Goal: Go to known website: Access a specific website the user already knows

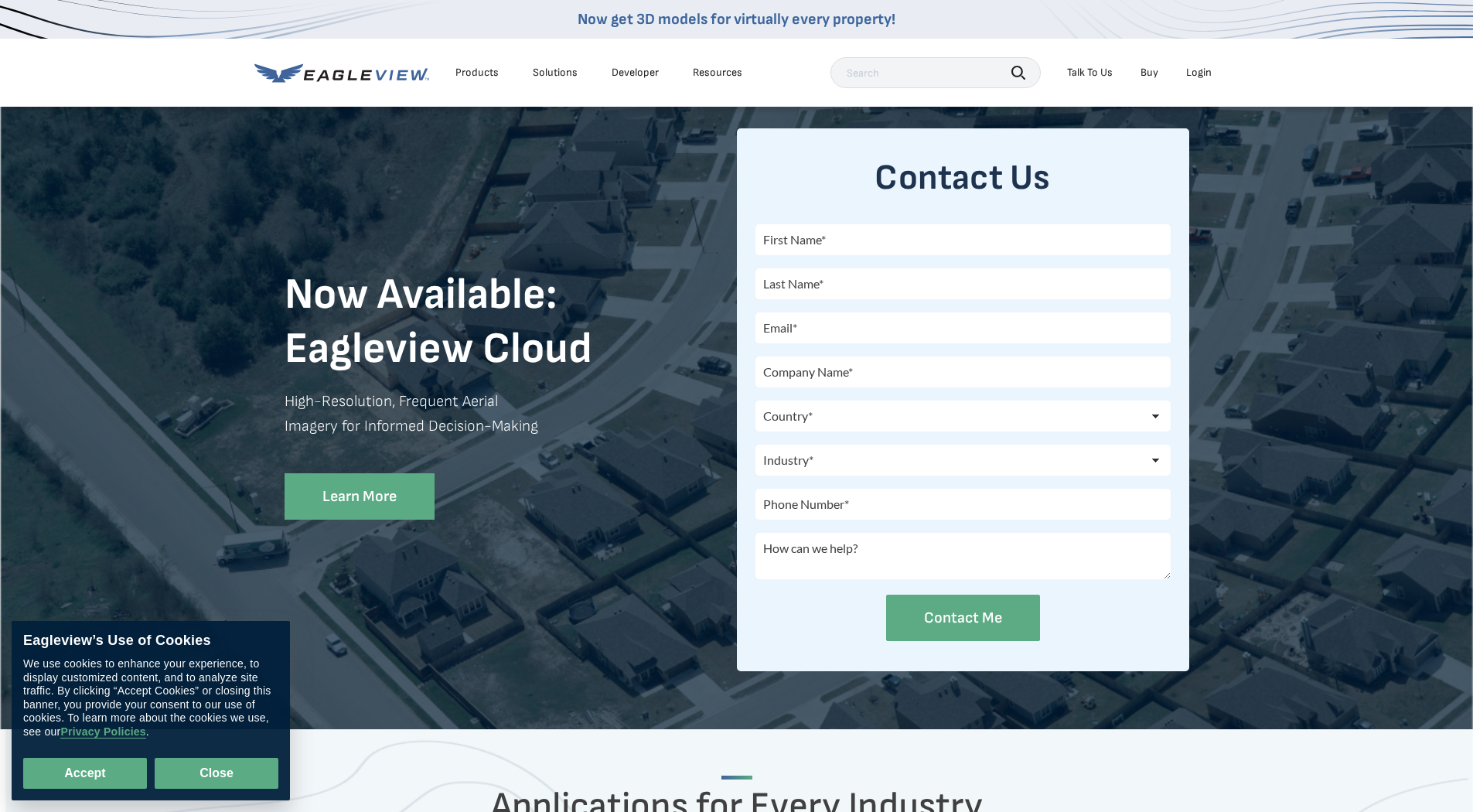
drag, startPoint x: 103, startPoint y: 773, endPoint x: 222, endPoint y: 786, distance: 119.7
click at [222, 786] on div "Accept Close" at bounding box center [150, 763] width 255 height 51
click at [221, 785] on button "Close" at bounding box center [217, 773] width 124 height 31
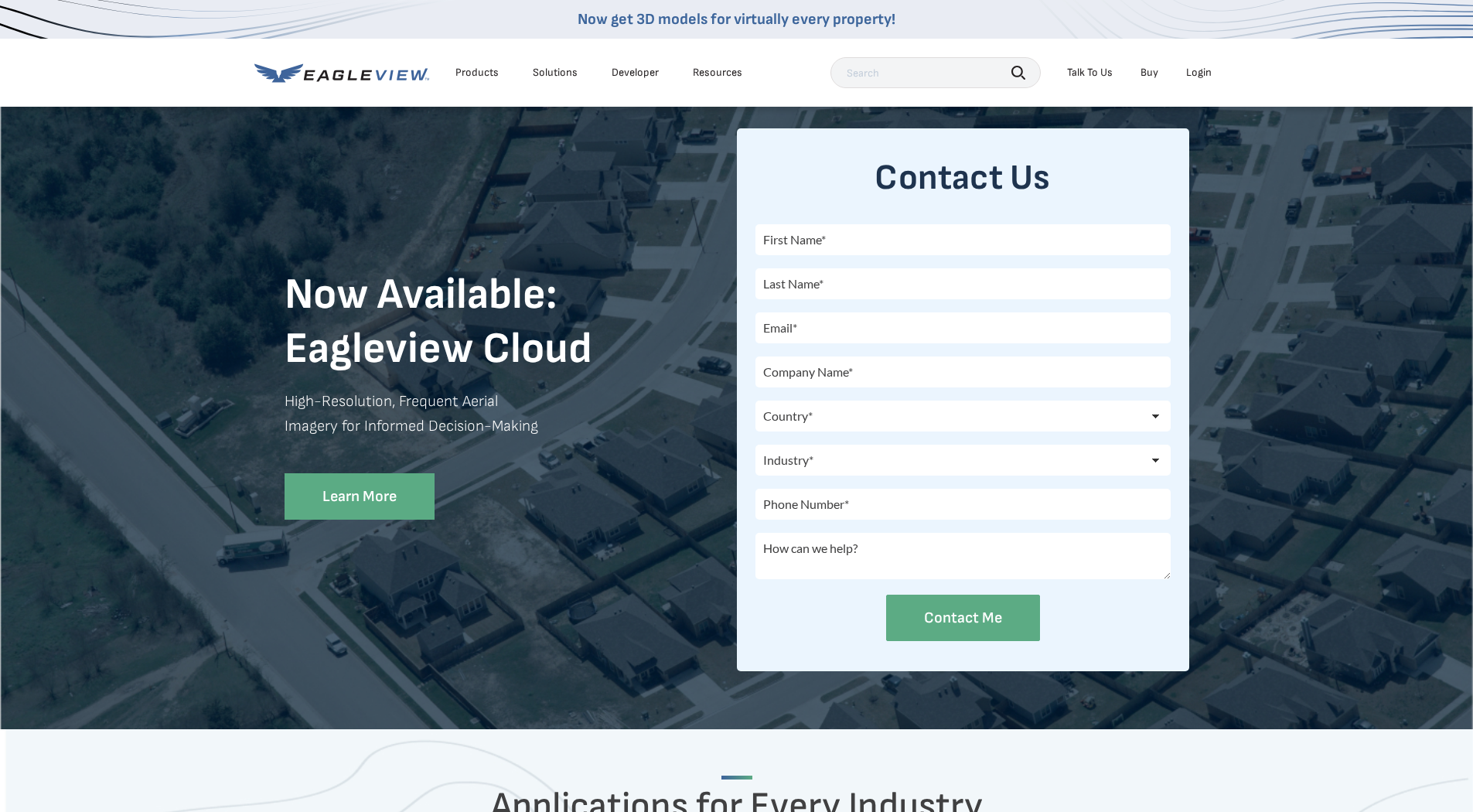
click at [1204, 58] on div "Search Talk To Us Buy Login" at bounding box center [1025, 73] width 389 height 31
click at [1204, 72] on div "Login" at bounding box center [1199, 73] width 26 height 14
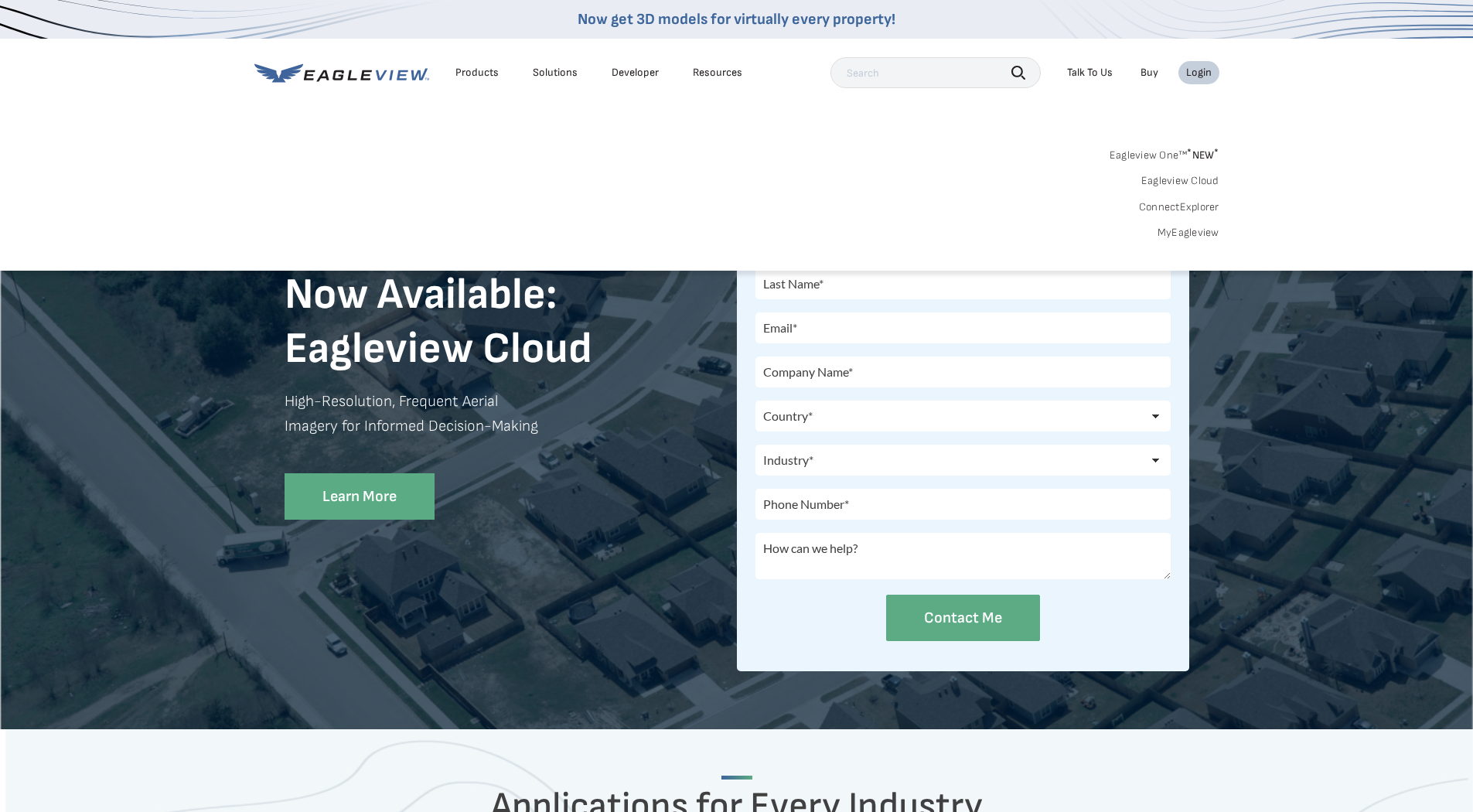
click at [1199, 72] on div "Login" at bounding box center [1199, 73] width 26 height 14
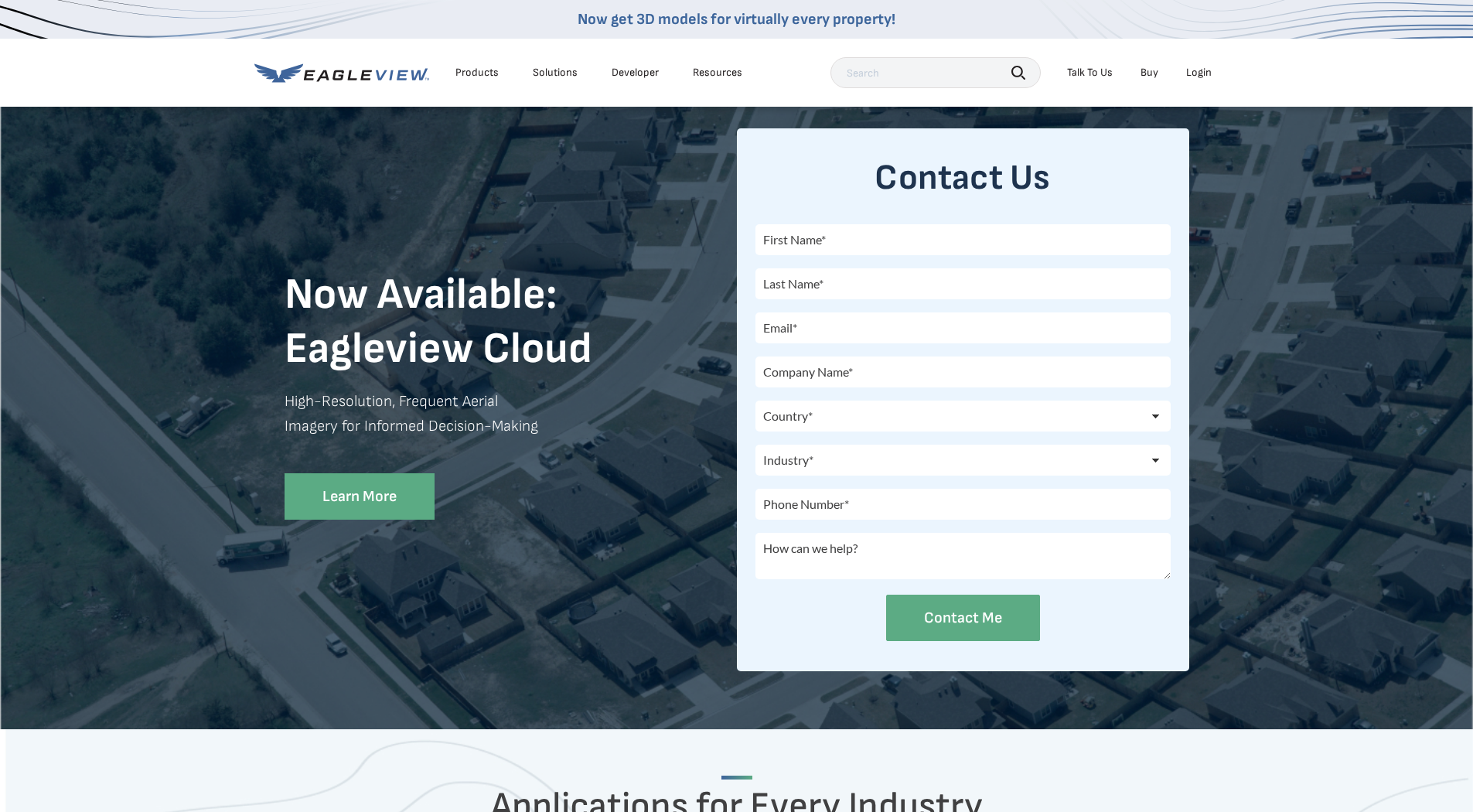
click at [1199, 72] on div "Login" at bounding box center [1199, 73] width 26 height 14
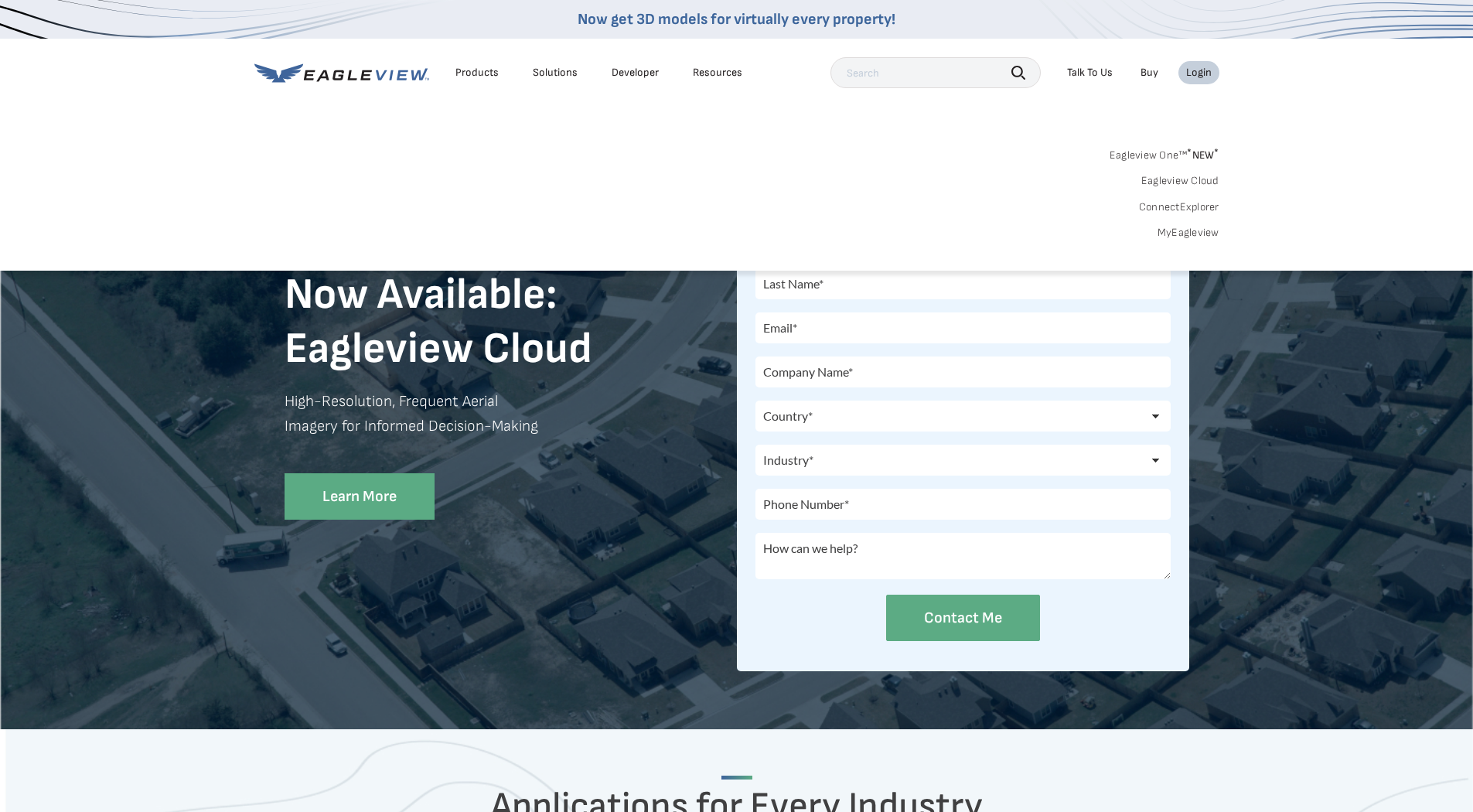
click at [1168, 180] on link "Eagleview Cloud" at bounding box center [1181, 180] width 78 height 14
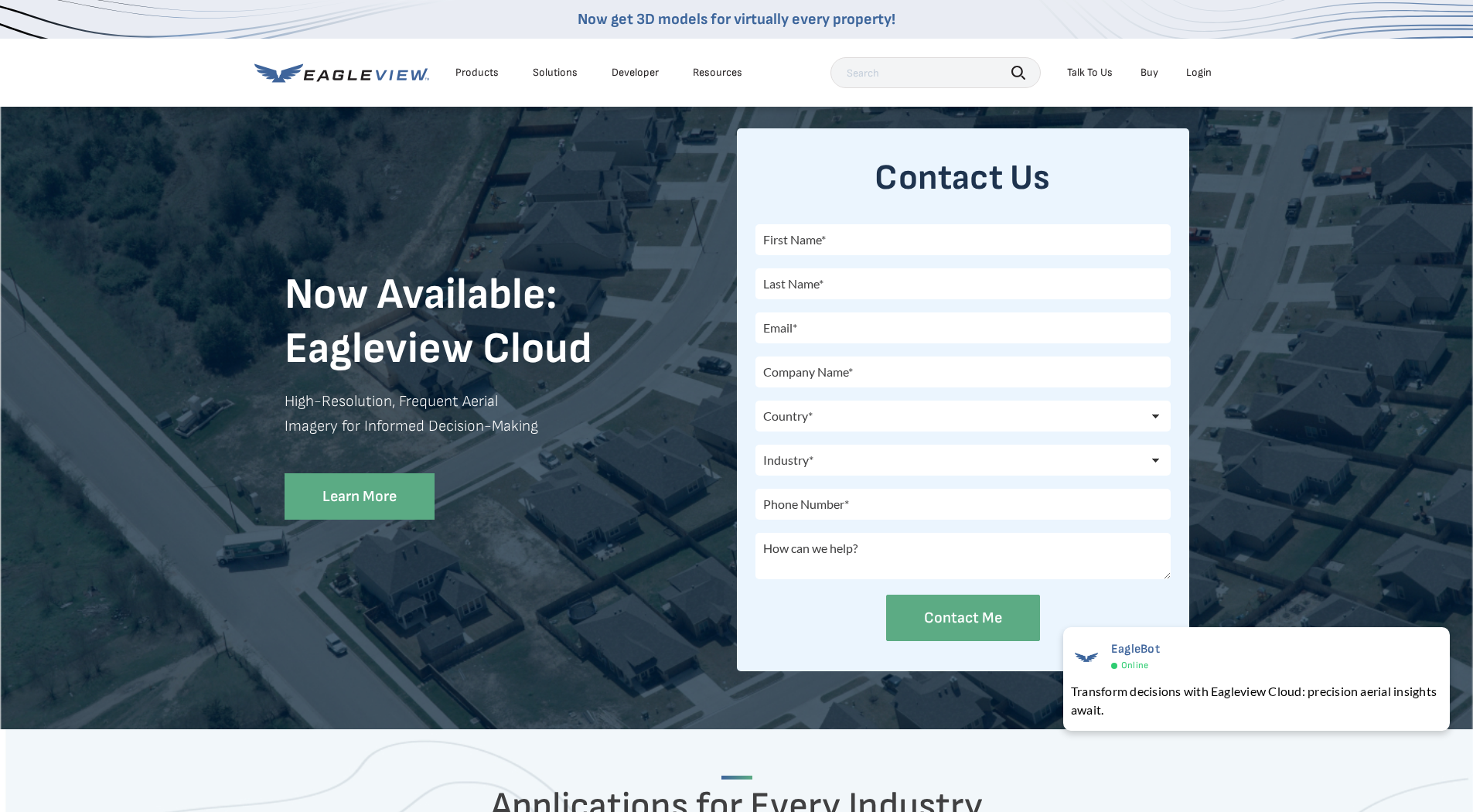
click at [1193, 67] on div "Login" at bounding box center [1199, 73] width 26 height 14
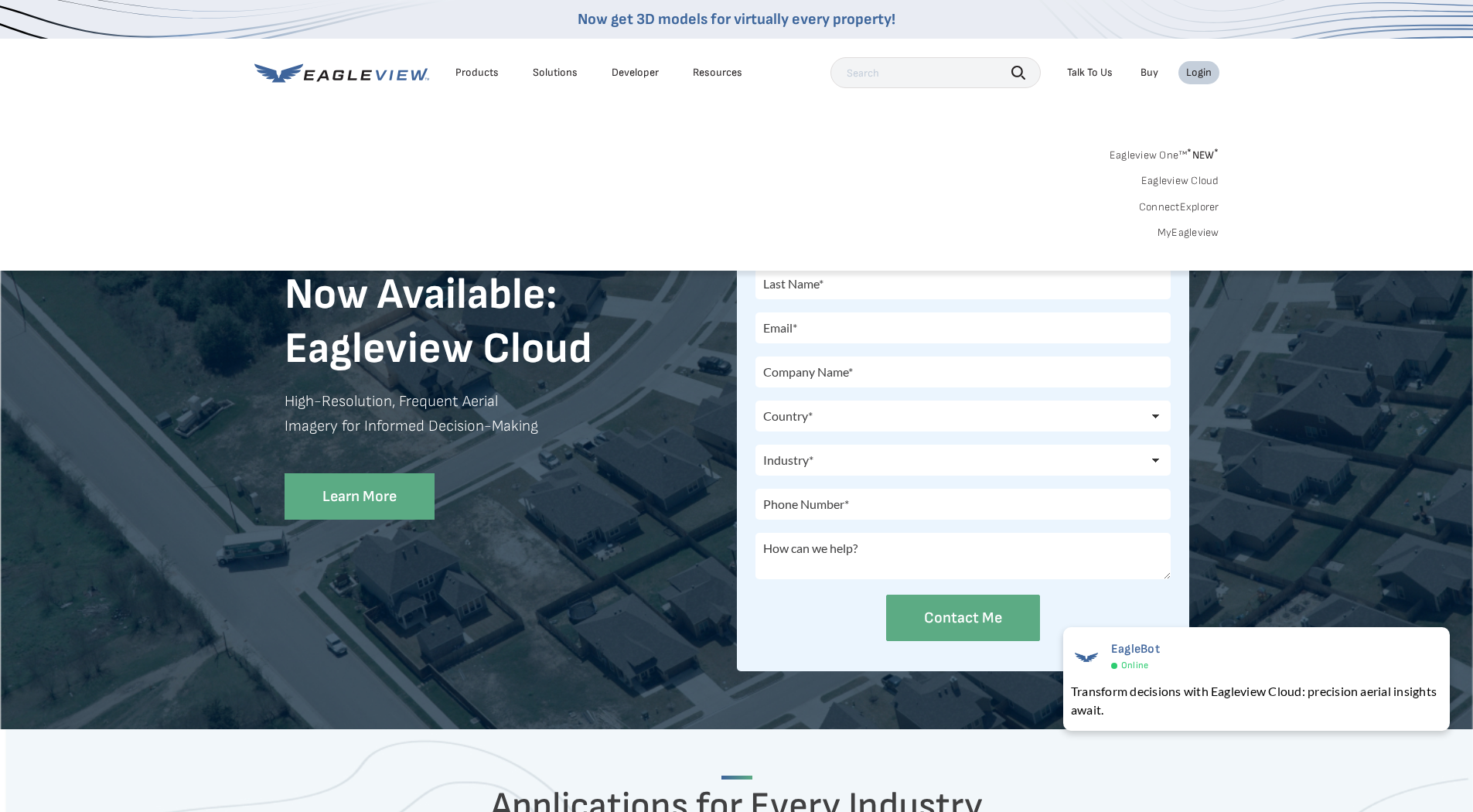
click at [1142, 155] on link "Eagleview One™ * NEW *" at bounding box center [1165, 153] width 110 height 18
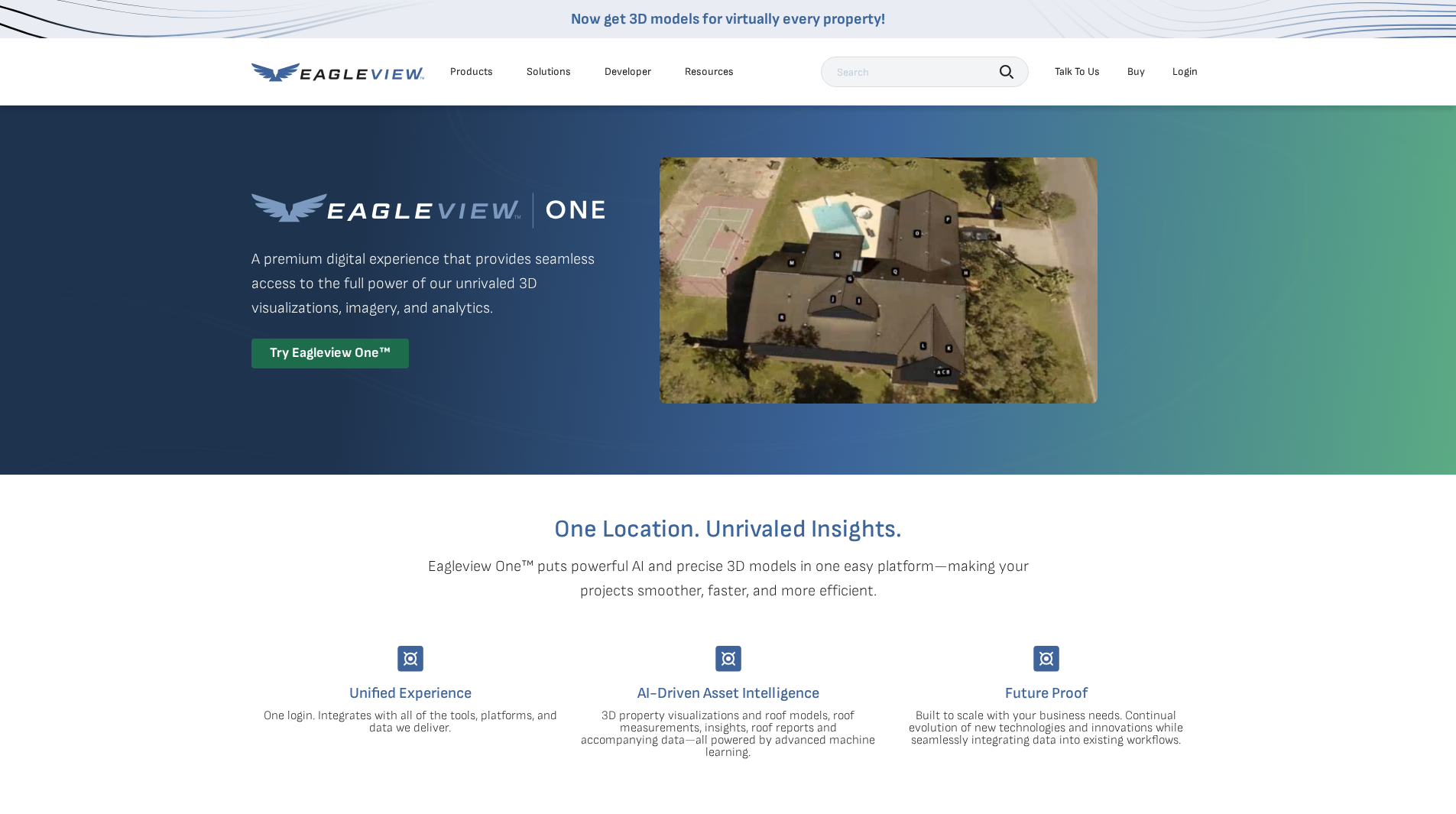
click at [1181, 65] on div "Login" at bounding box center [1185, 72] width 25 height 14
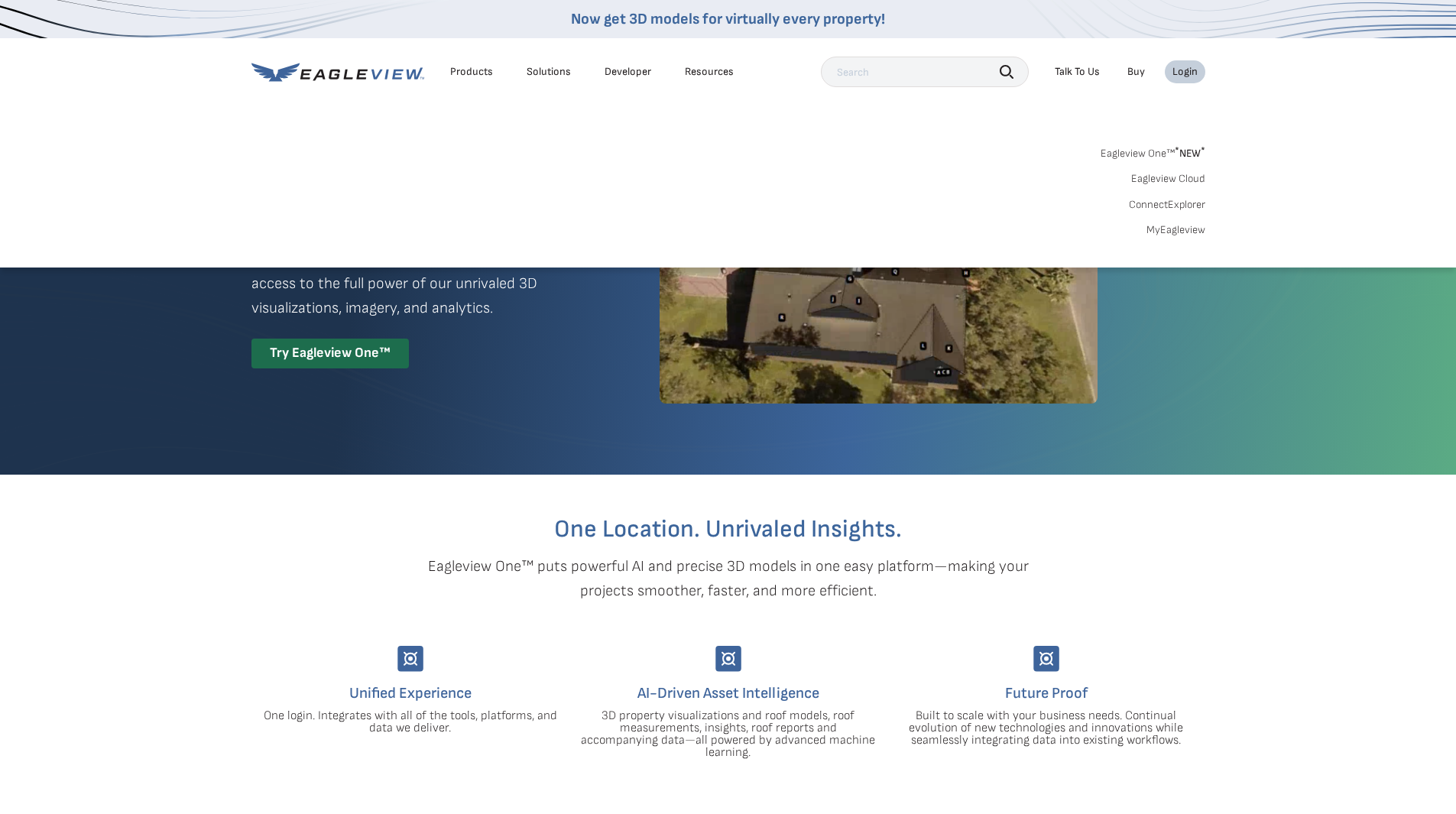
click at [1166, 174] on link "Eagleview Cloud" at bounding box center [1168, 178] width 75 height 14
